Goal: Check status

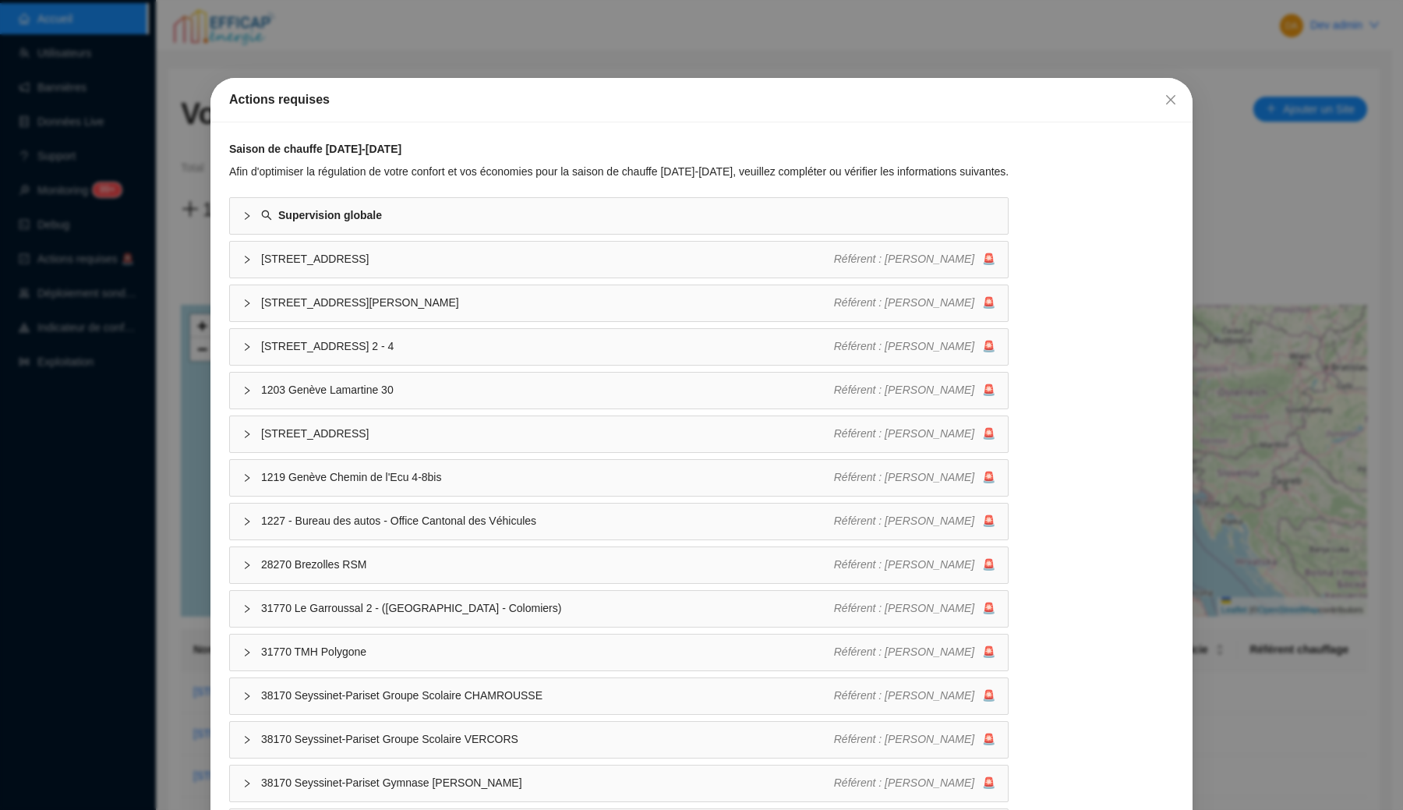
click at [186, 82] on div "Actions requises Saison de chauffe 2025-2026 Afin d'optimiser la régulation de …" at bounding box center [701, 405] width 1403 height 810
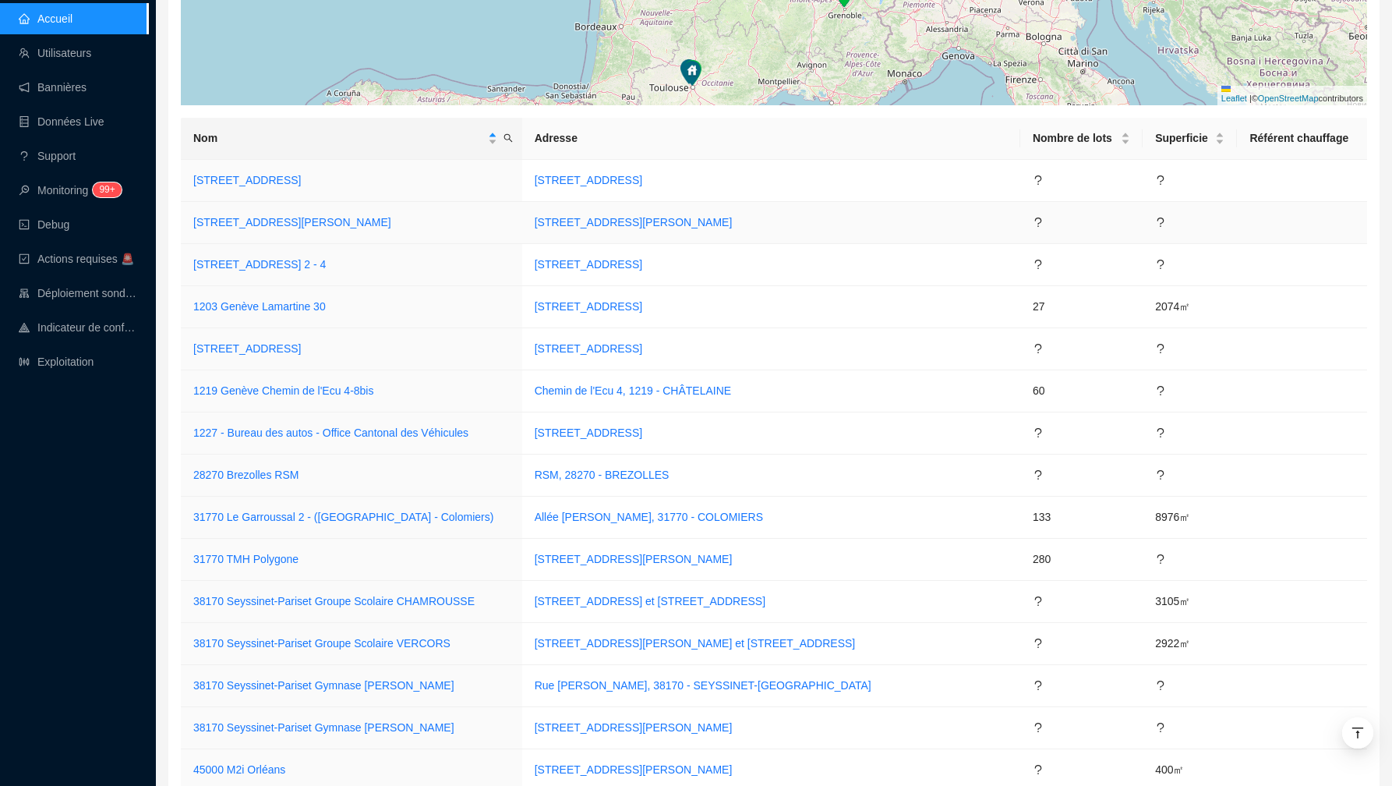
scroll to position [1773, 0]
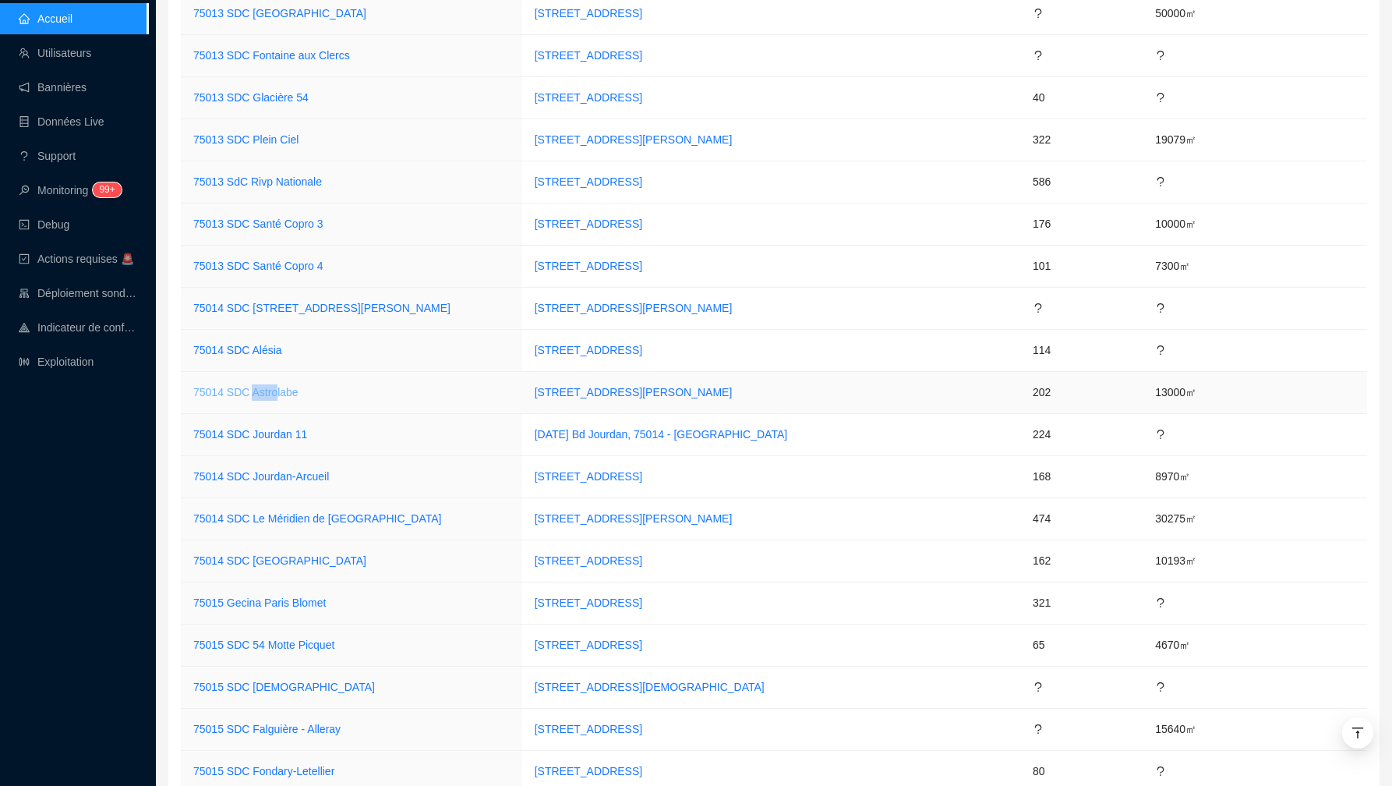
click at [261, 388] on link "75014 SDC Astrolabe" at bounding box center [245, 392] width 105 height 12
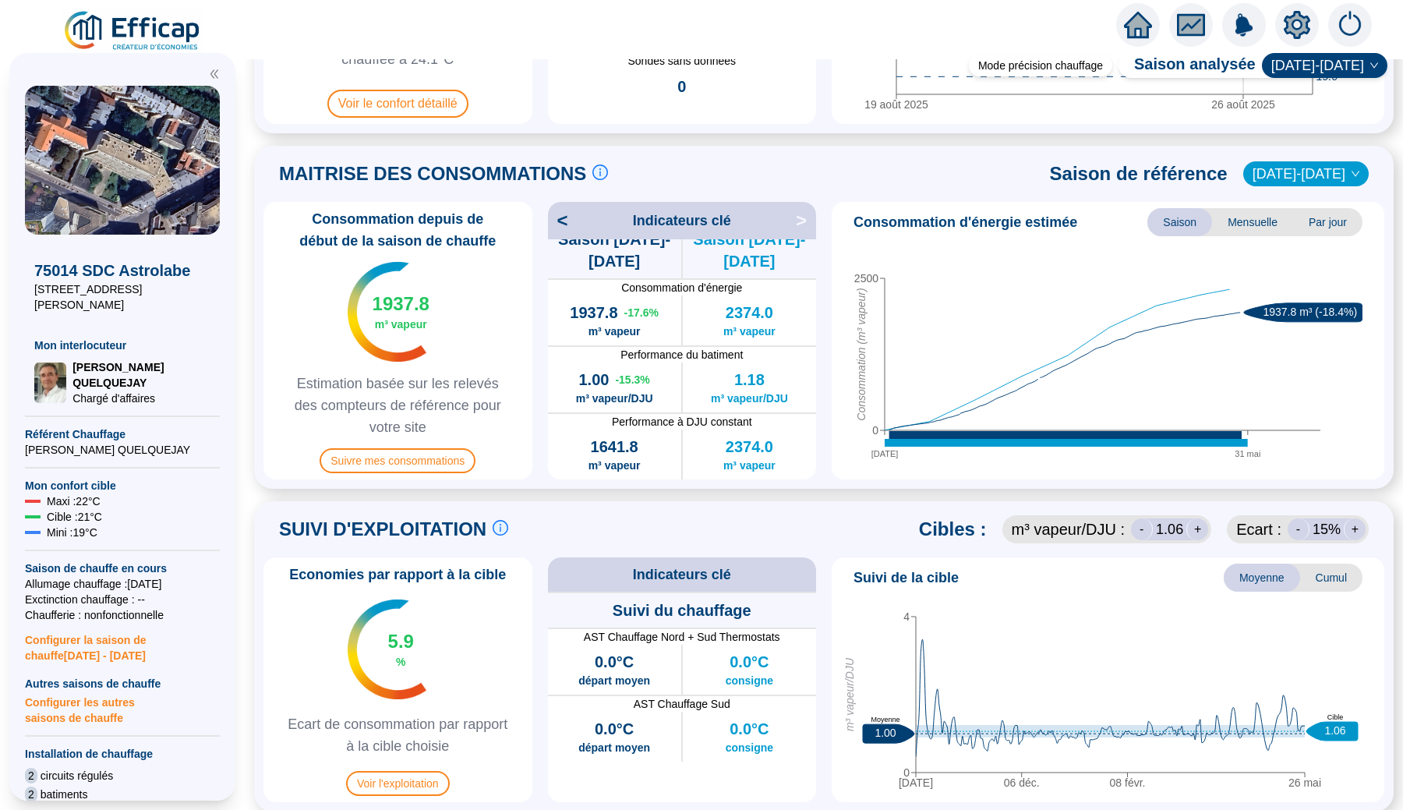
scroll to position [19, 0]
click at [475, 458] on span "Suivre mes consommations" at bounding box center [398, 460] width 156 height 25
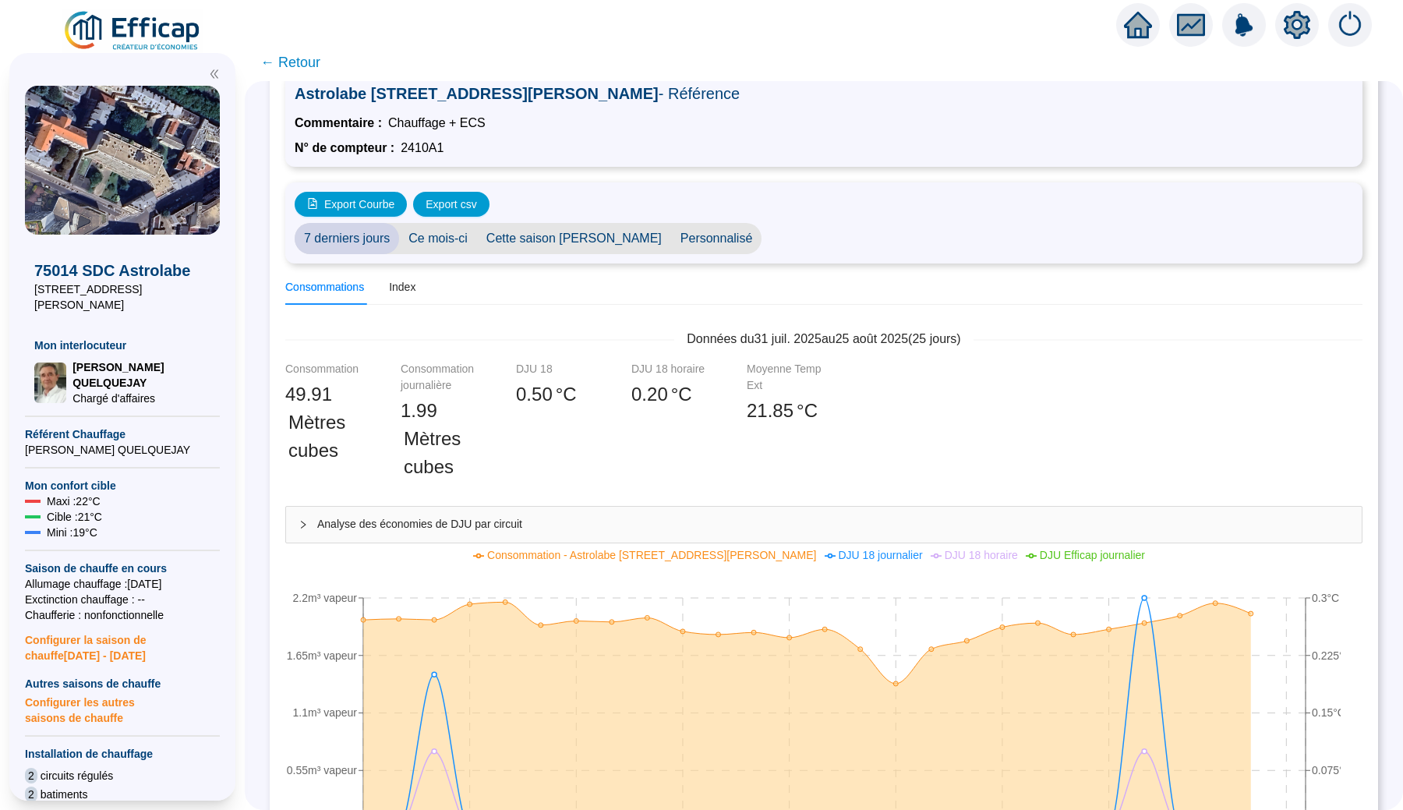
scroll to position [47, 0]
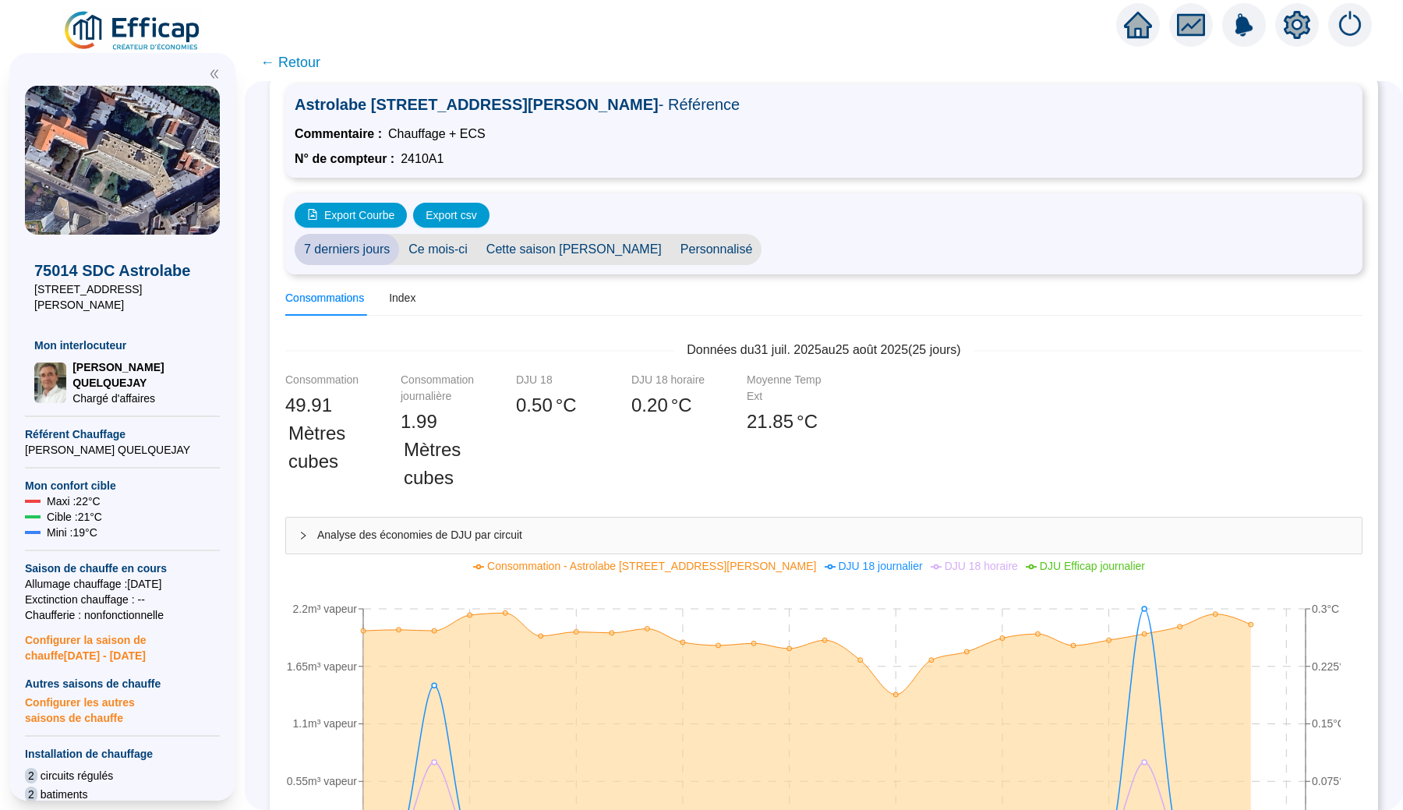
click at [689, 256] on span "Personnalisé" at bounding box center [716, 249] width 91 height 31
click at [771, 253] on input "[DATE]" at bounding box center [813, 250] width 85 height 16
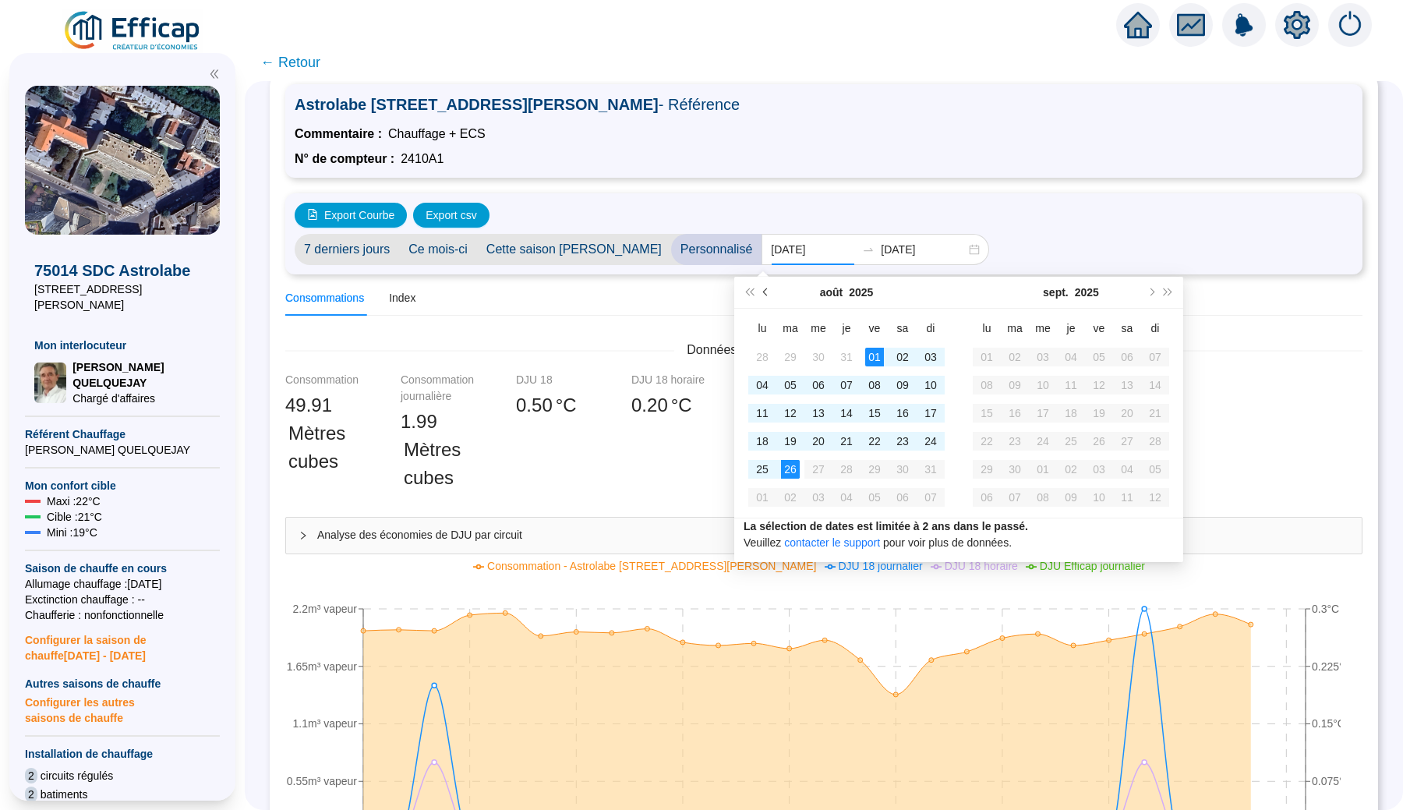
click at [769, 292] on span "Mois précédent (PageUp)" at bounding box center [767, 292] width 8 height 8
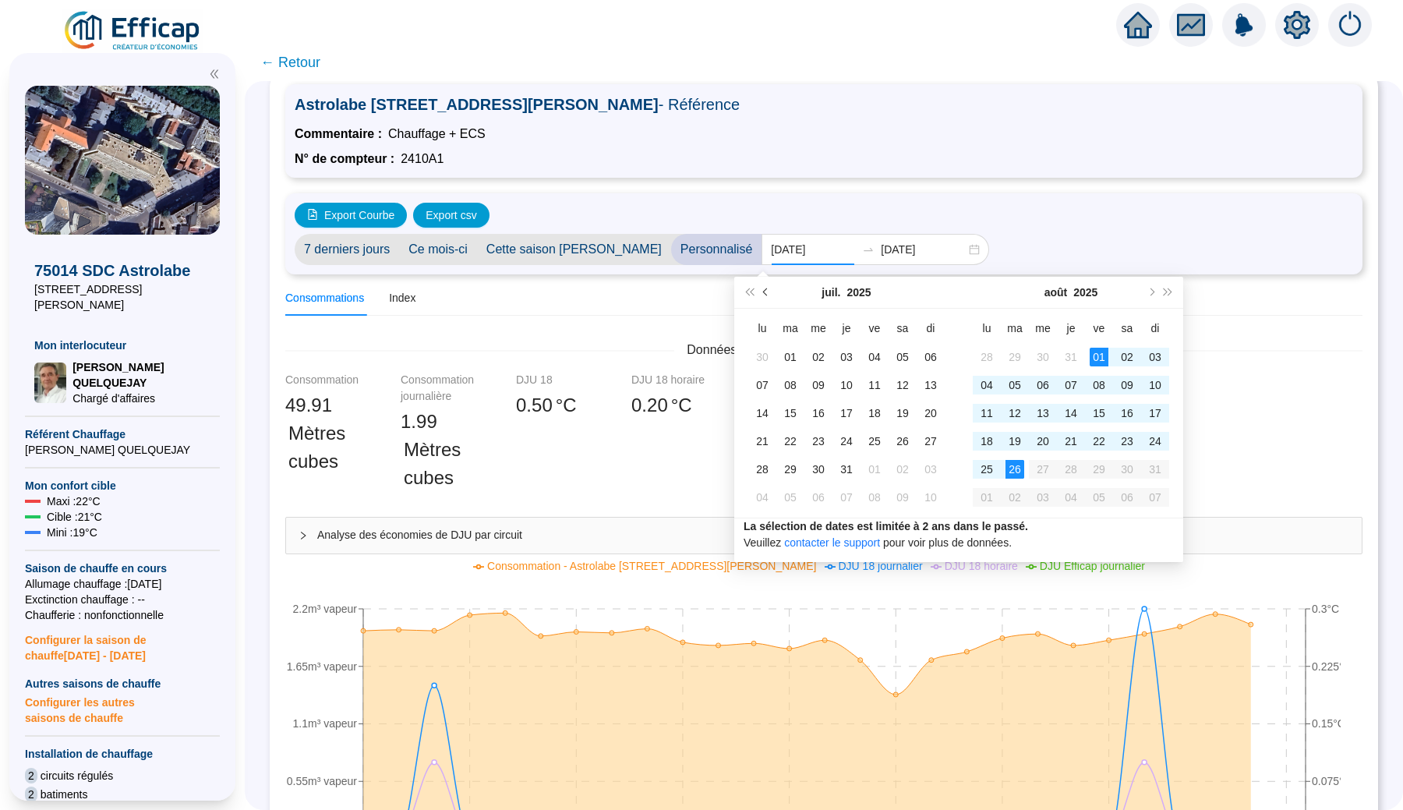
click at [769, 292] on span "Mois précédent (PageUp)" at bounding box center [767, 292] width 8 height 8
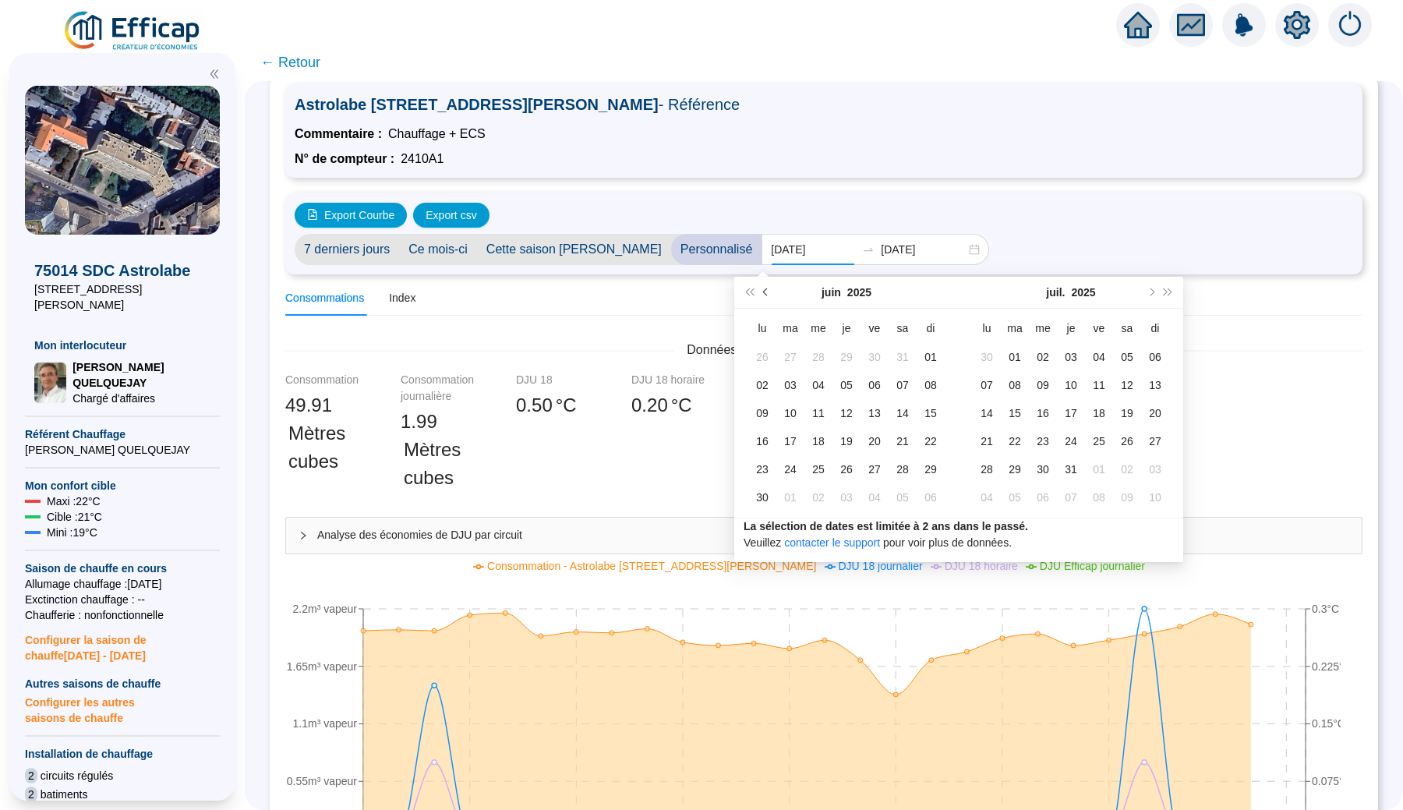
click at [769, 292] on span "Mois précédent (PageUp)" at bounding box center [767, 292] width 8 height 8
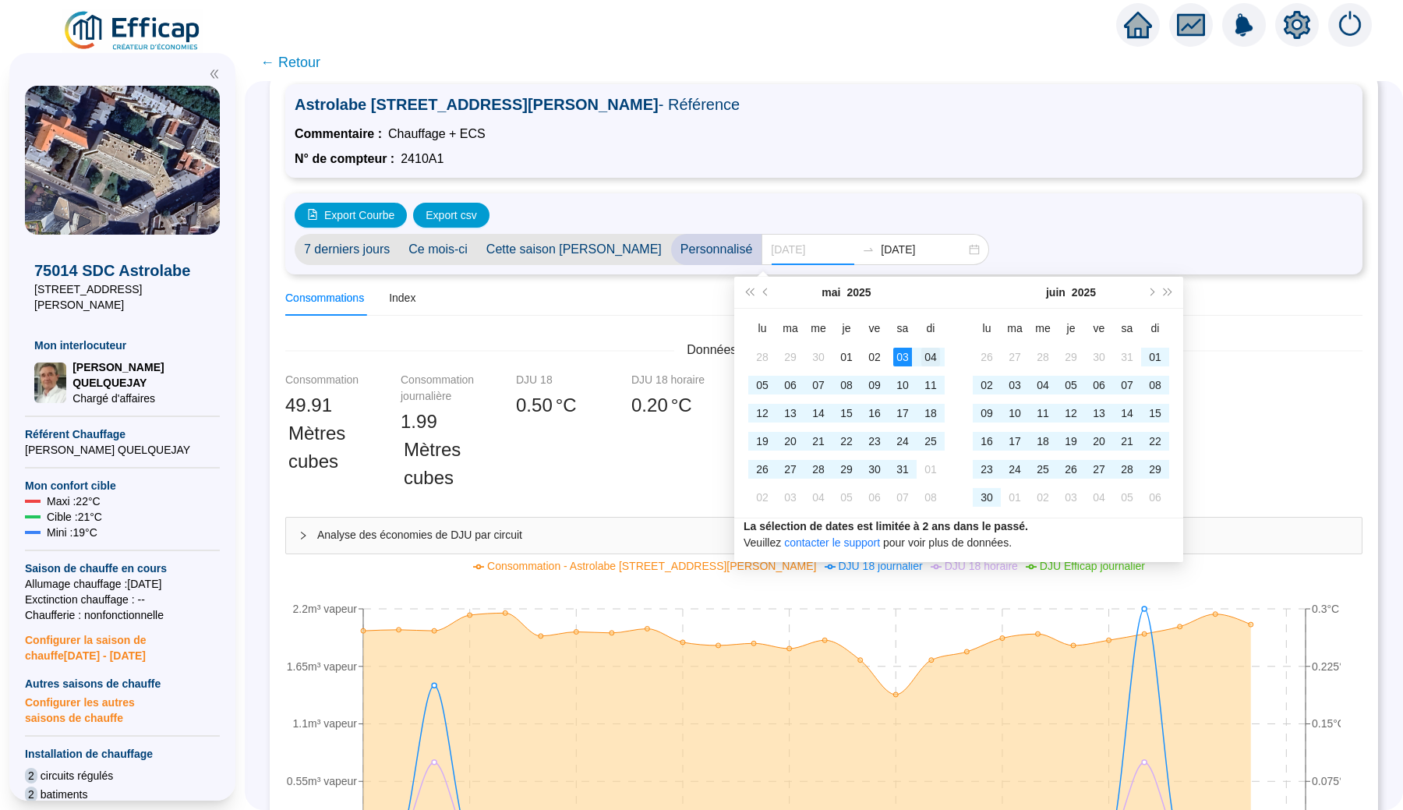
type input "[DATE]"
click at [926, 359] on div "04" at bounding box center [930, 357] width 19 height 19
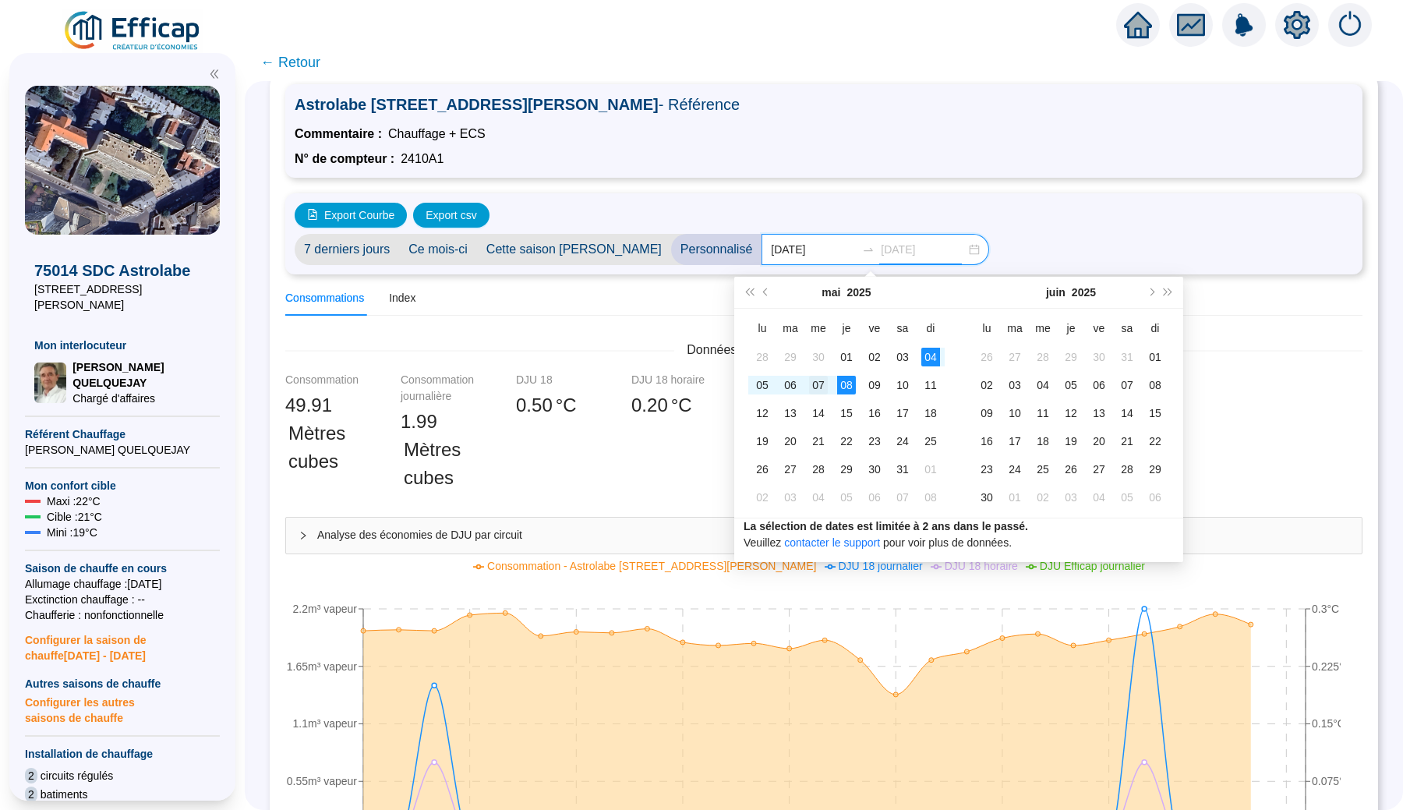
type input "[DATE]"
click at [822, 383] on div "07" at bounding box center [818, 385] width 19 height 19
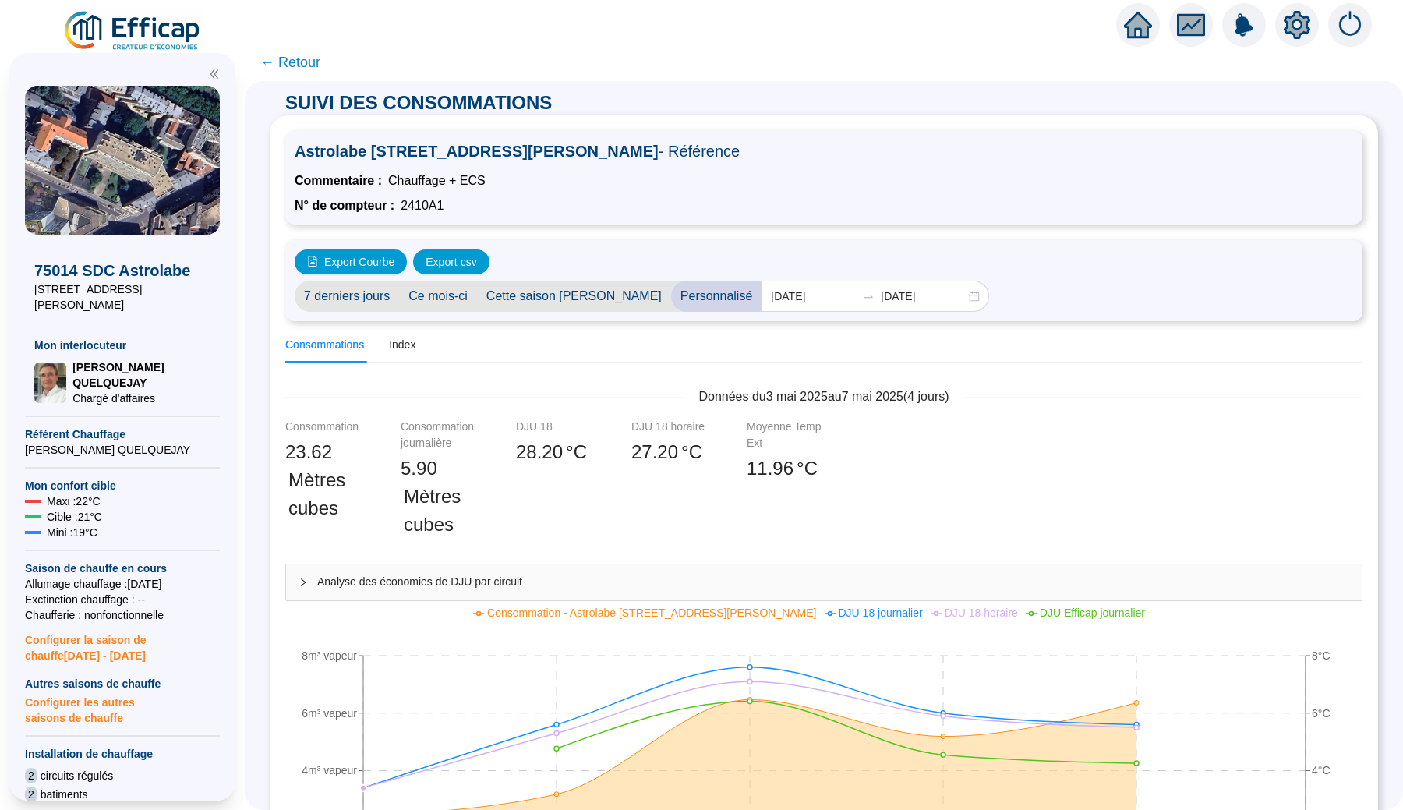
scroll to position [0, 0]
click at [787, 297] on input "[DATE]" at bounding box center [813, 296] width 85 height 16
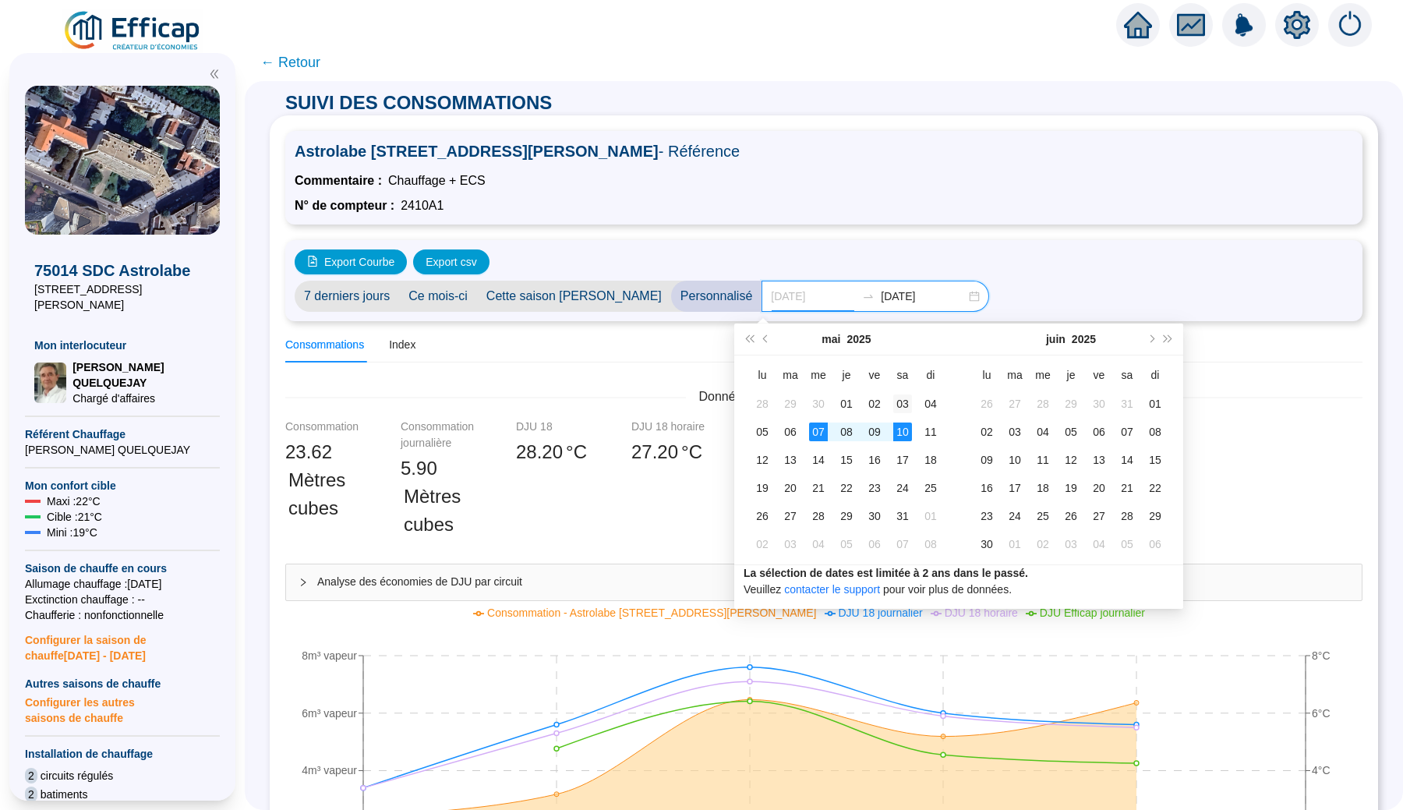
type input "[DATE]"
click at [902, 408] on div "03" at bounding box center [902, 403] width 19 height 19
type input "[DATE]"
click at [824, 430] on div "07" at bounding box center [818, 431] width 19 height 19
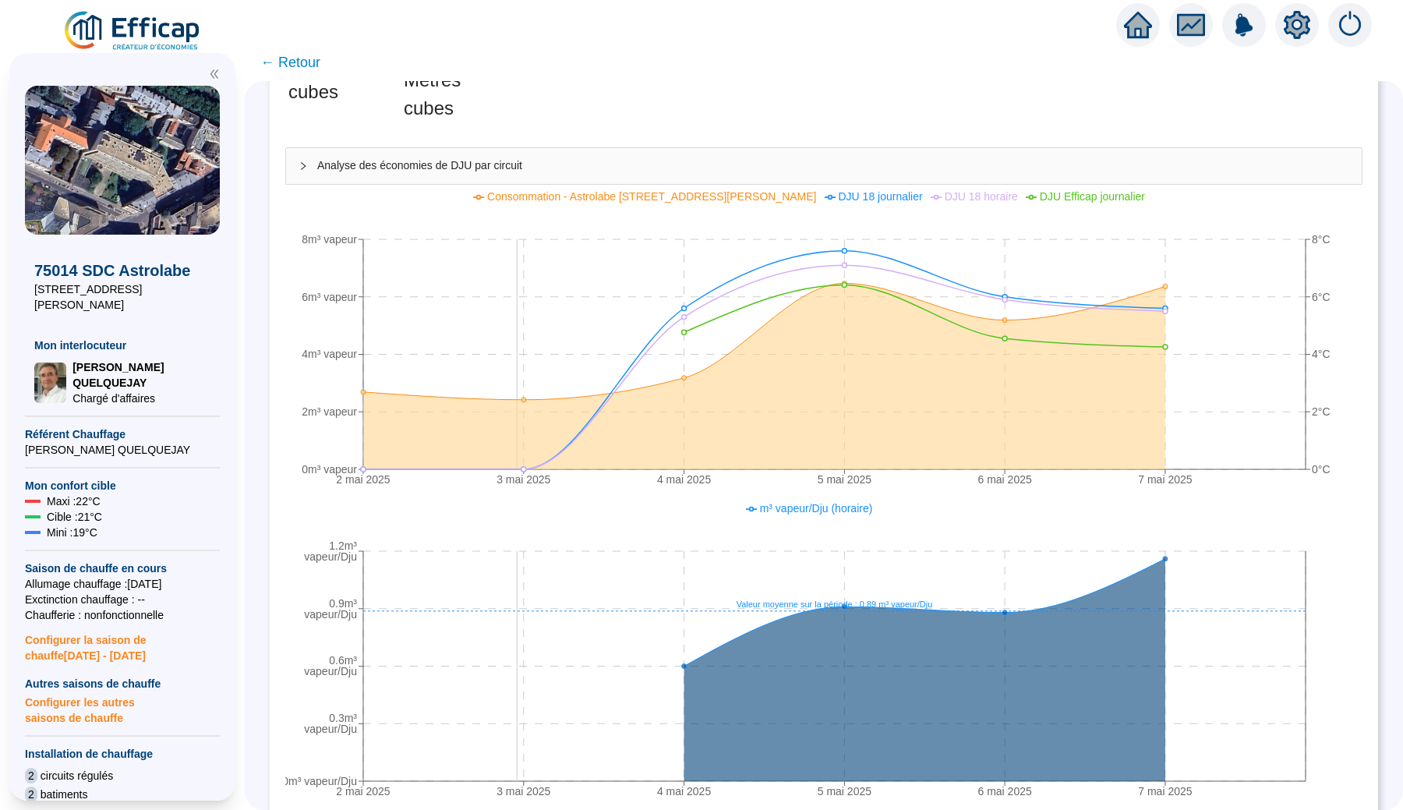
scroll to position [427, 0]
